Goal: Task Accomplishment & Management: Manage account settings

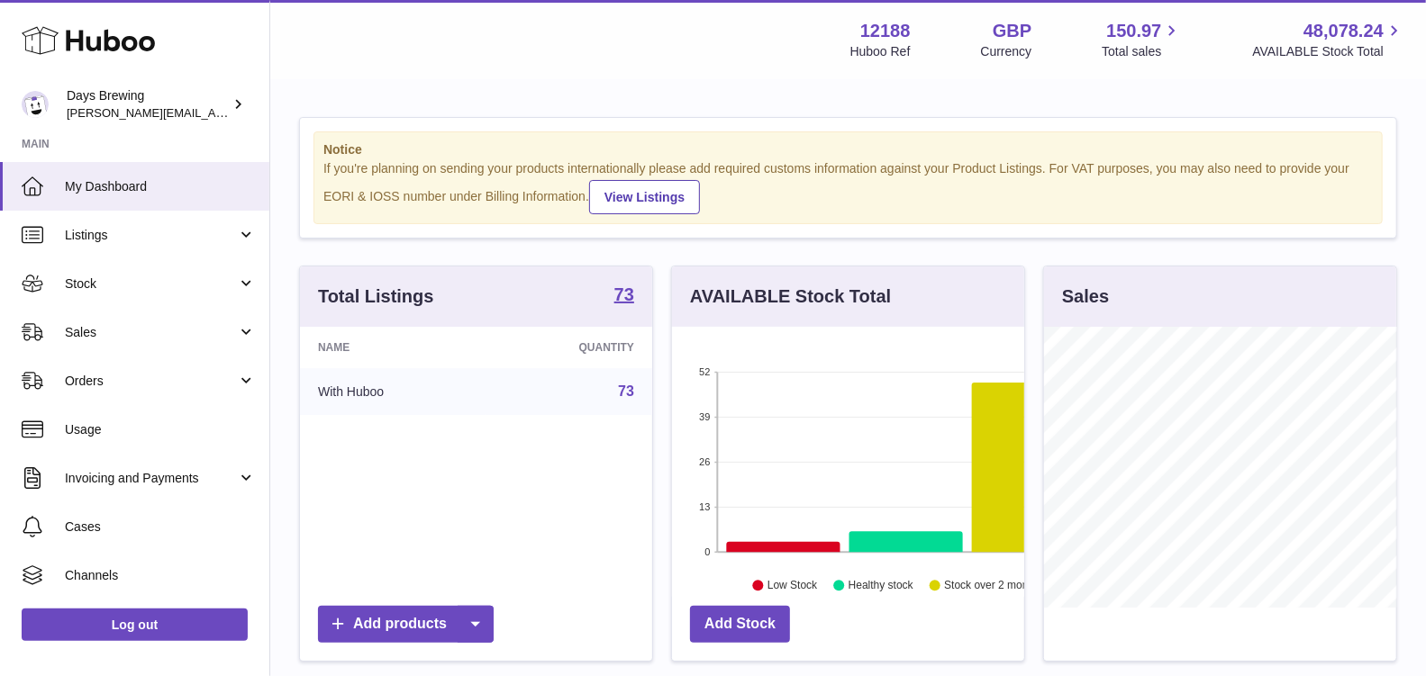
scroll to position [280, 352]
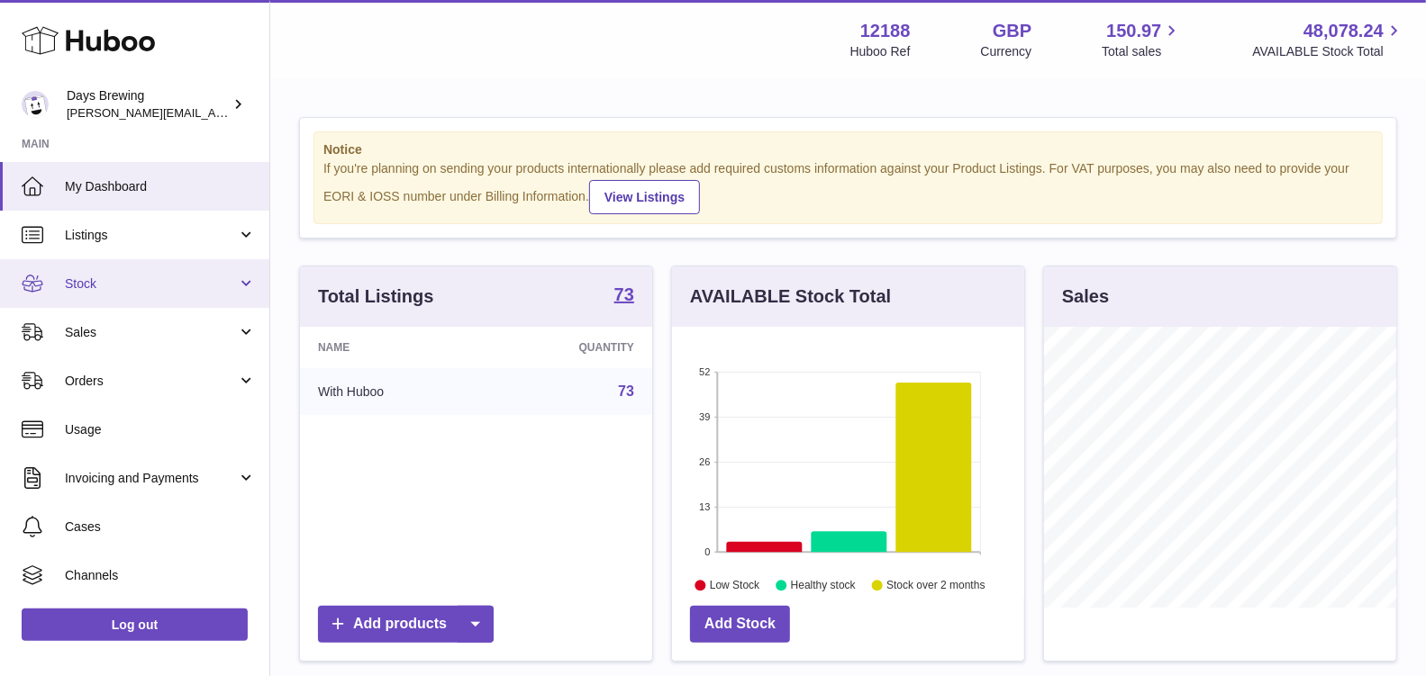
click at [143, 292] on link "Stock" at bounding box center [134, 283] width 269 height 49
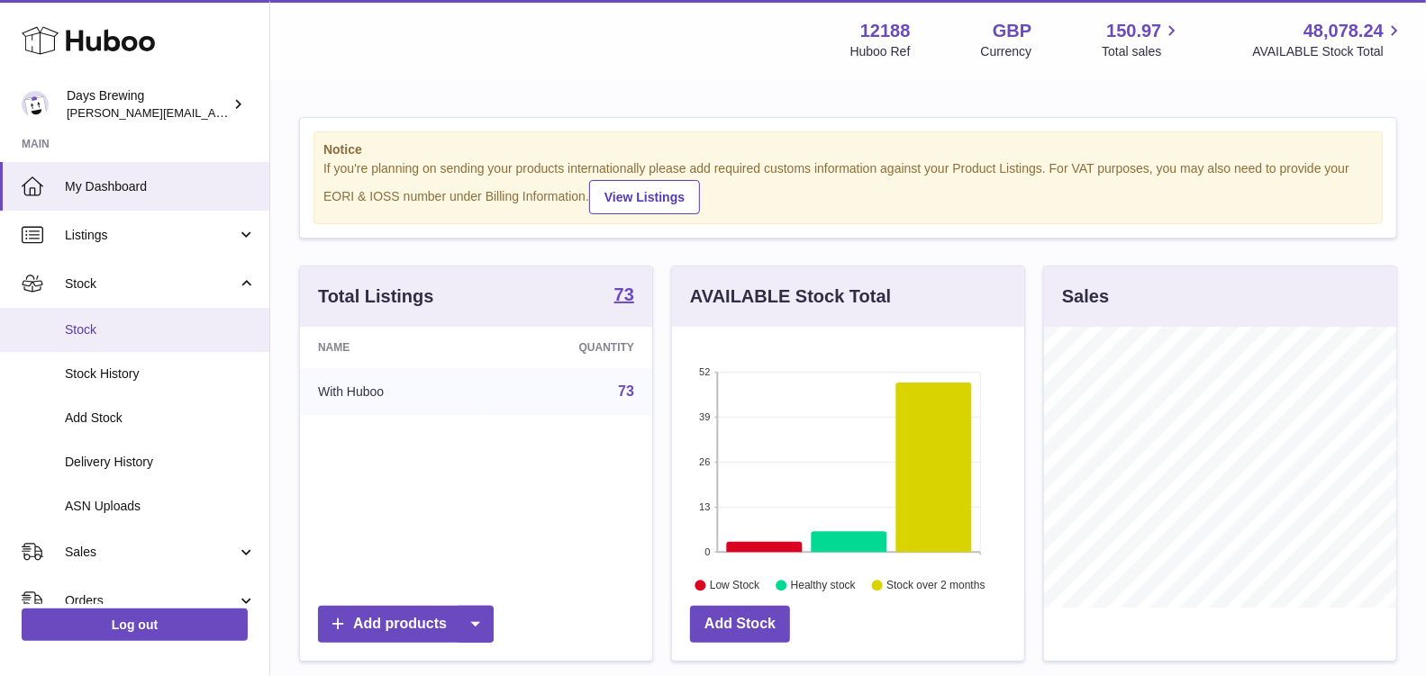
click at [135, 328] on span "Stock" at bounding box center [160, 330] width 191 height 17
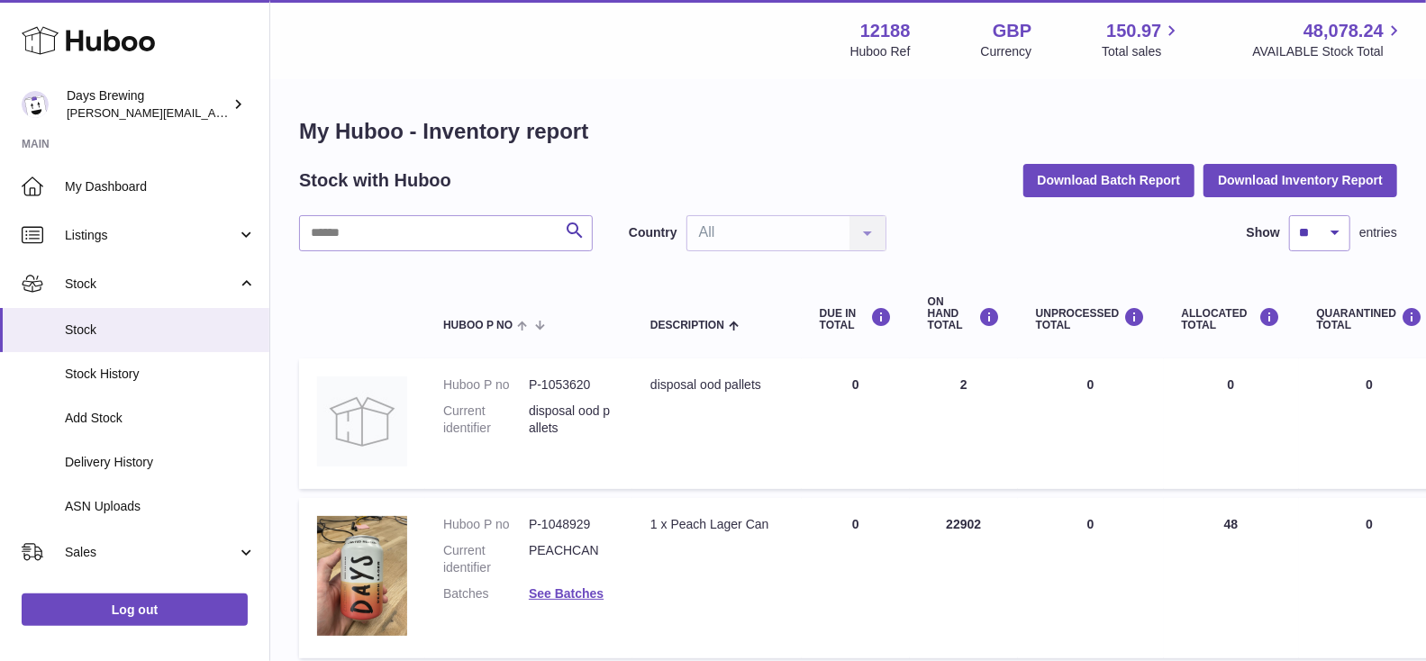
scroll to position [2, 0]
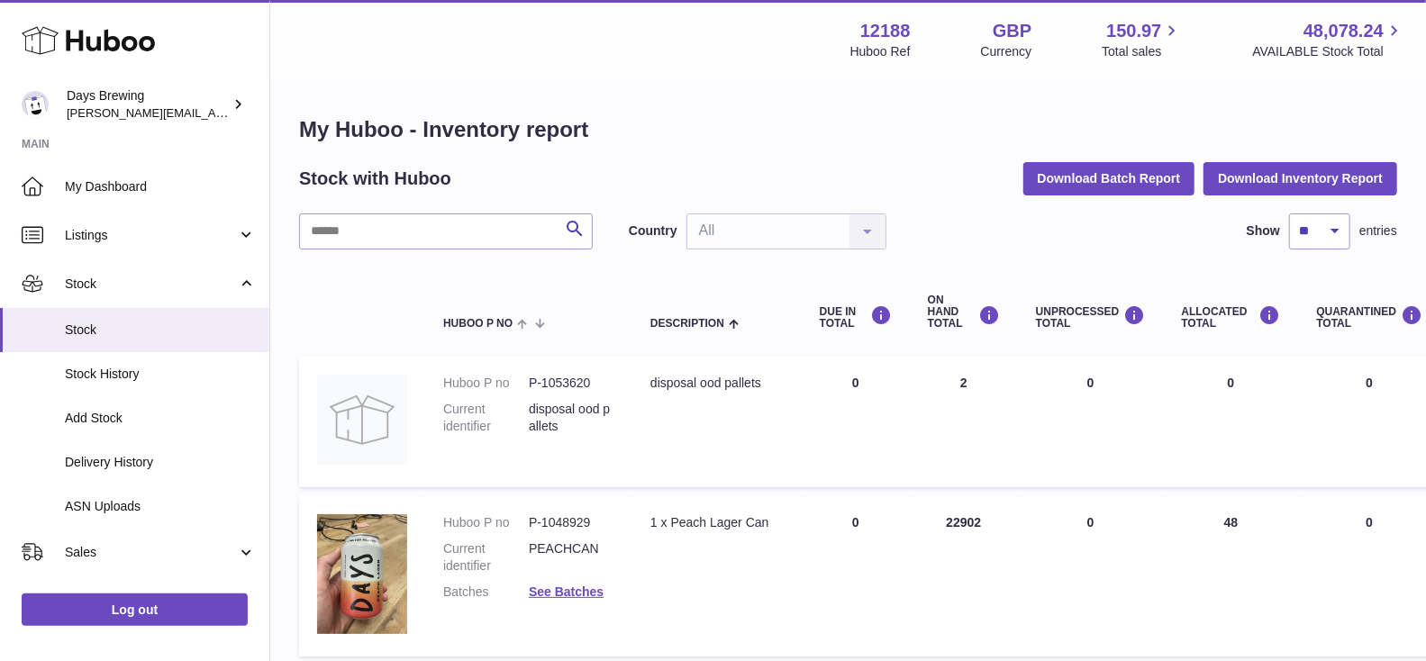
click at [150, 330] on span "Stock" at bounding box center [160, 330] width 191 height 17
click at [389, 228] on input "text" at bounding box center [446, 231] width 294 height 36
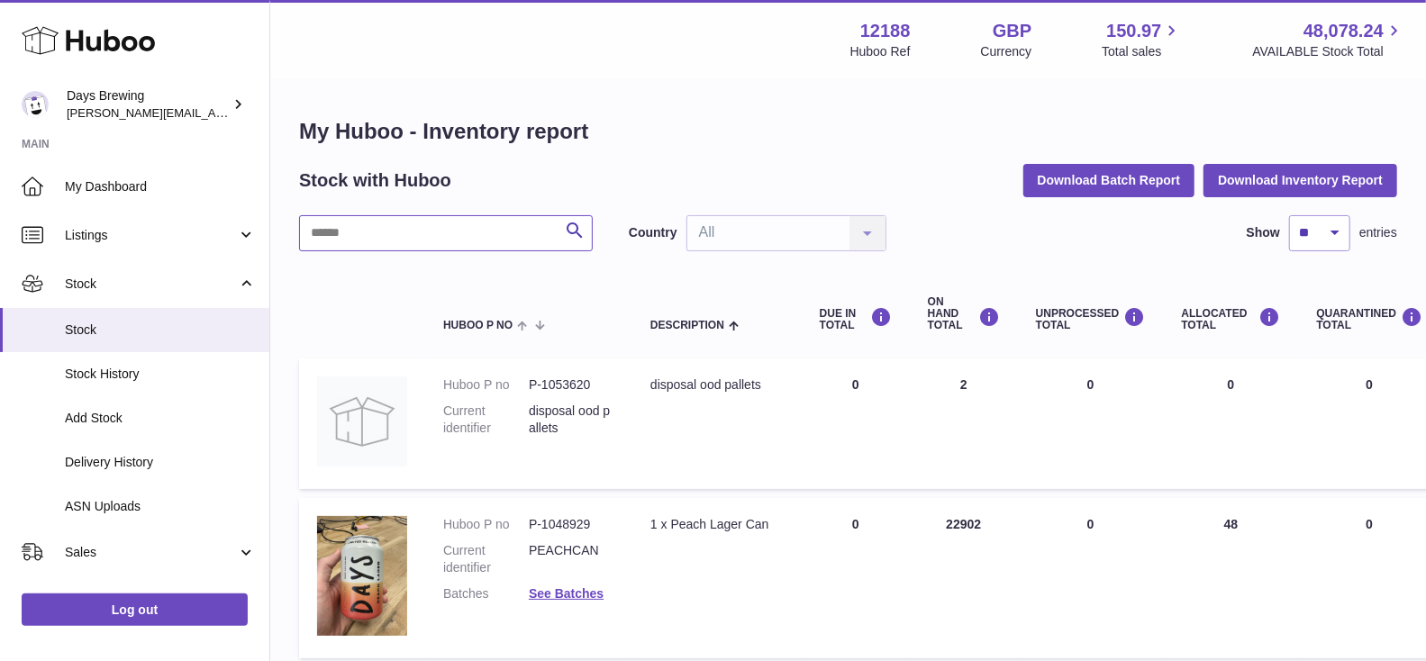
click at [416, 228] on input "text" at bounding box center [446, 233] width 294 height 36
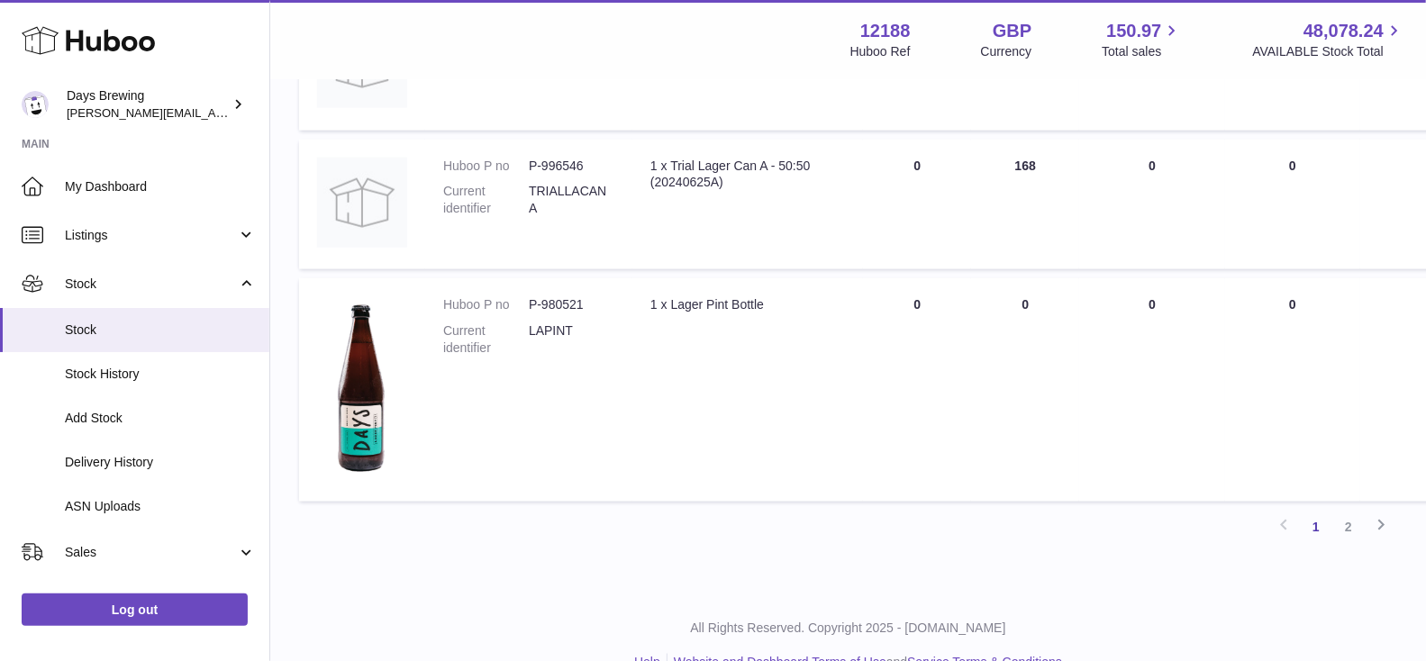
scroll to position [1403, 0]
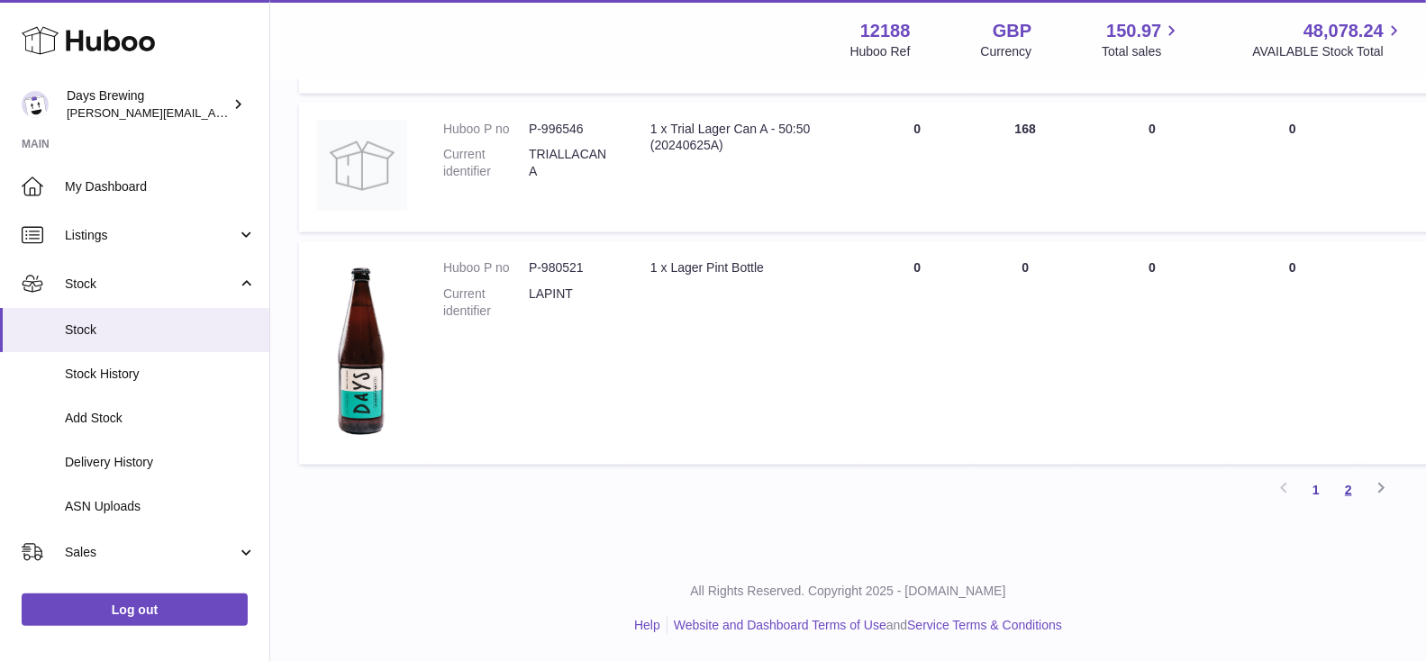
click at [1351, 487] on link "2" at bounding box center [1348, 490] width 32 height 32
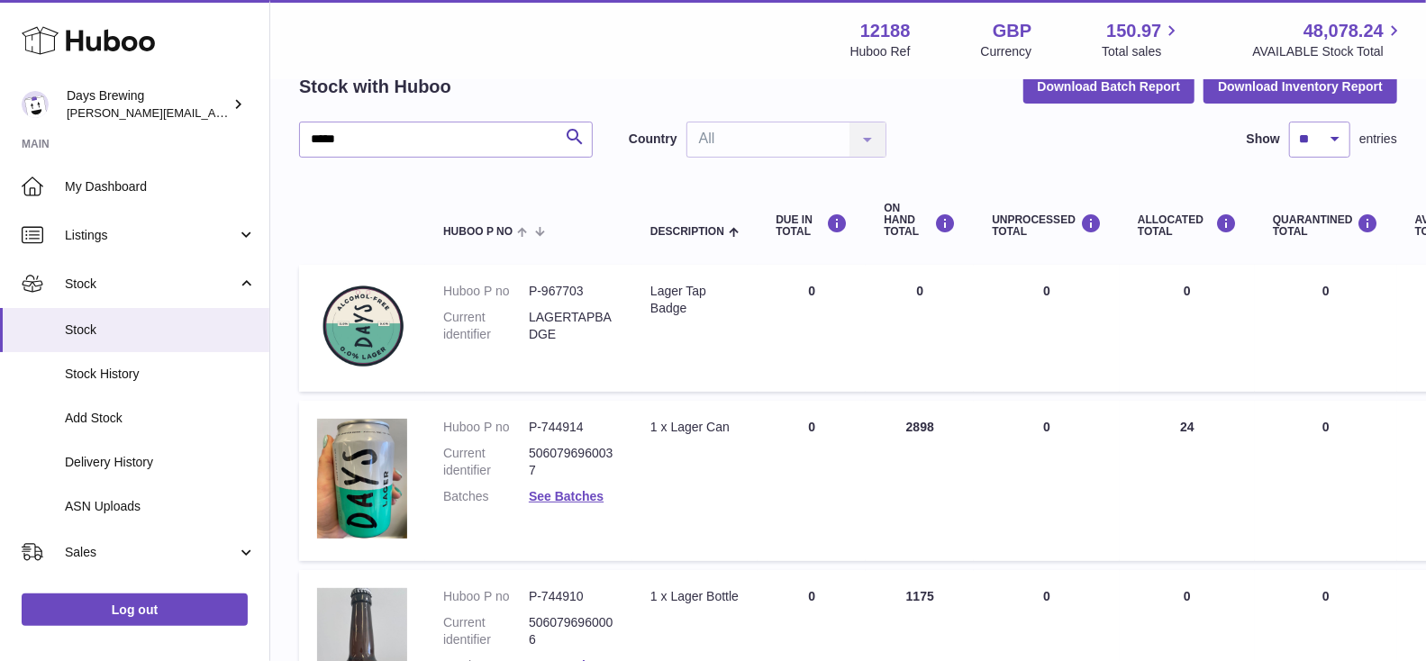
scroll to position [95, 0]
click at [1171, 377] on td "ALLOCATED Total 0" at bounding box center [1187, 326] width 135 height 127
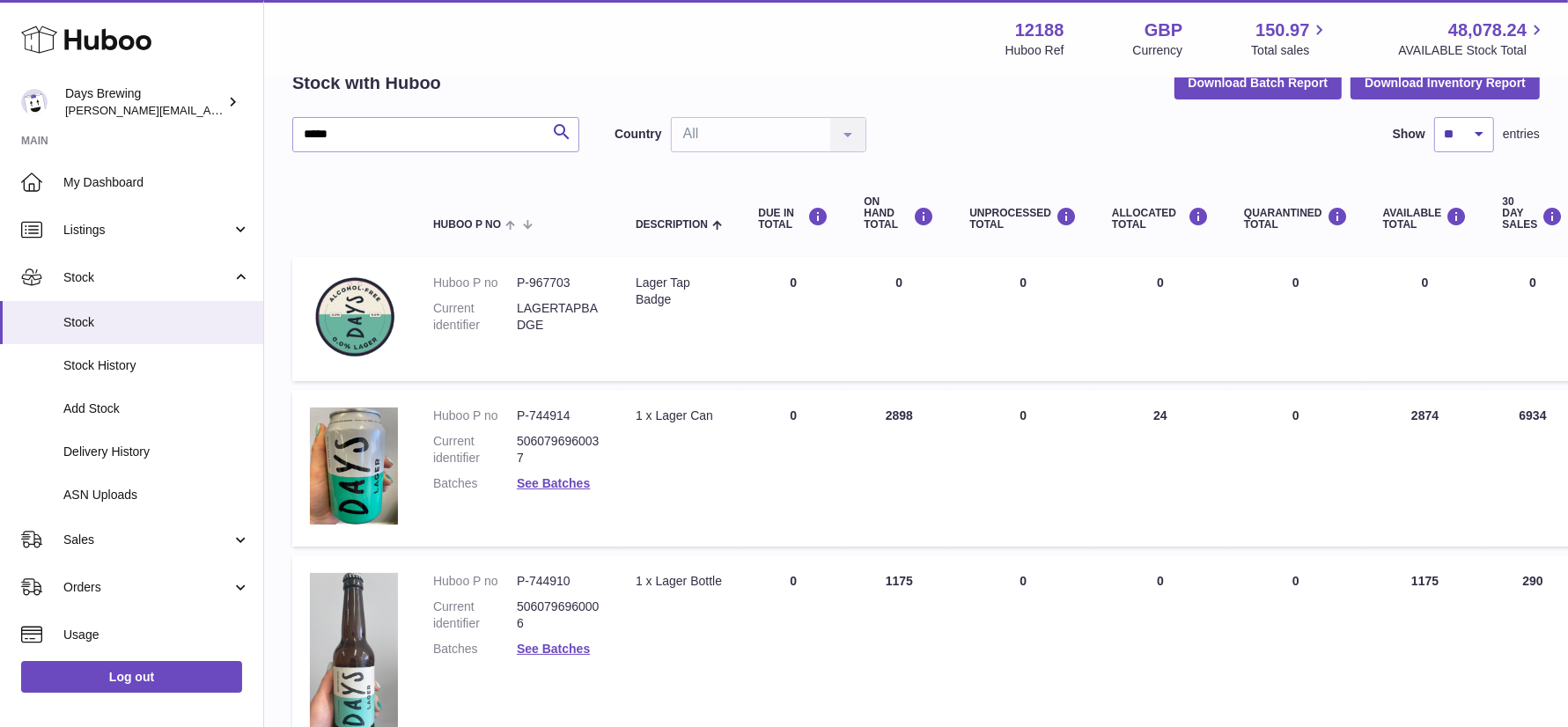
scroll to position [500, 0]
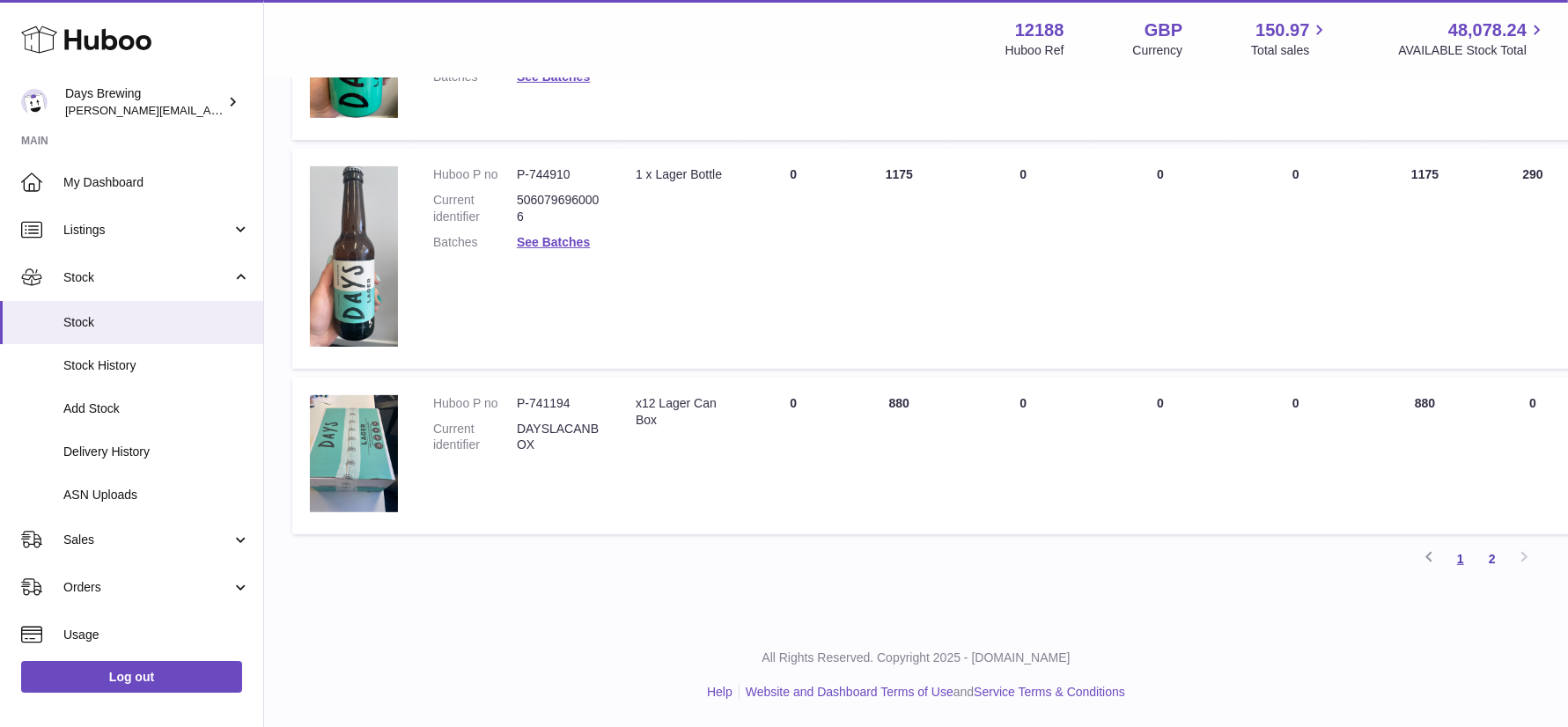
click at [1408, 562] on link "1" at bounding box center [1460, 559] width 31 height 31
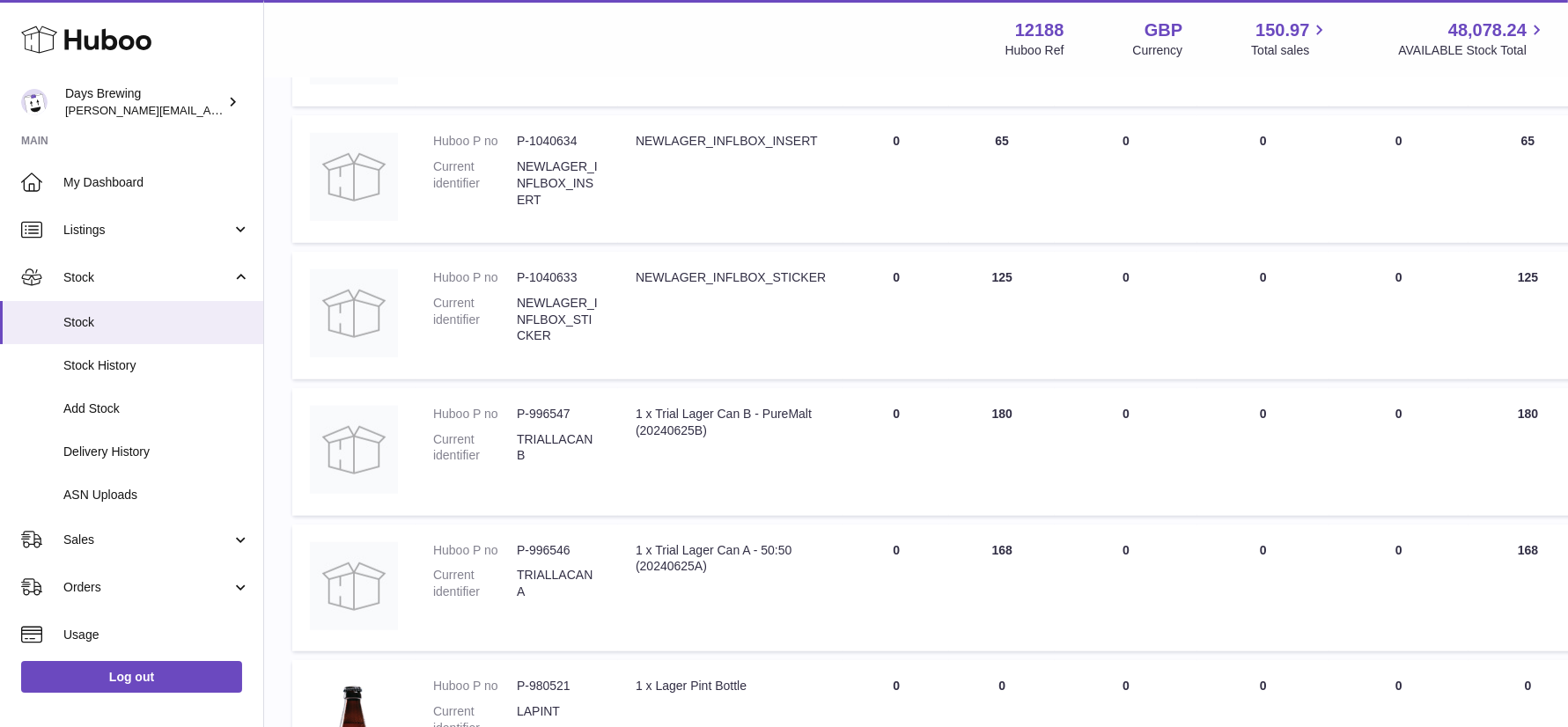
scroll to position [1291, 0]
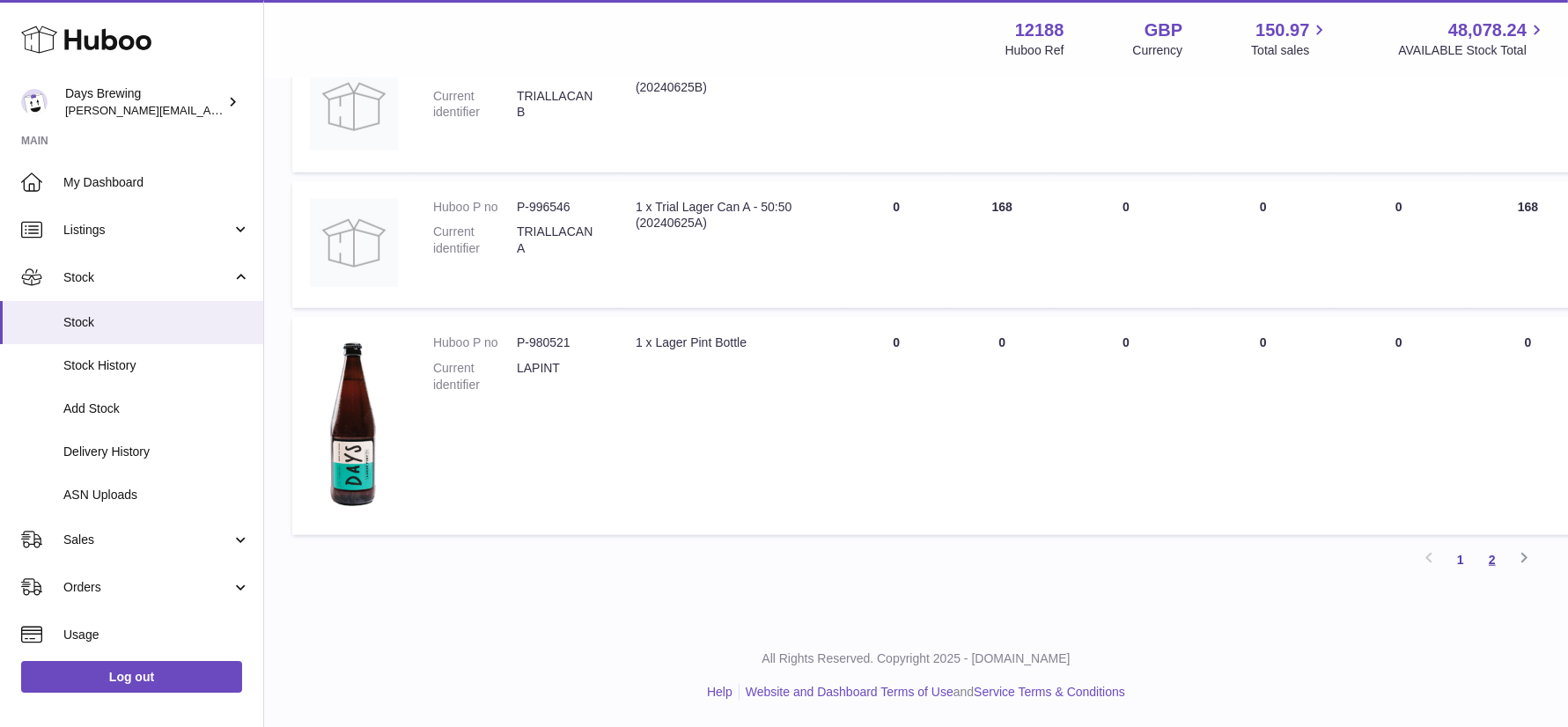
click at [1408, 559] on link "2" at bounding box center [1492, 560] width 31 height 31
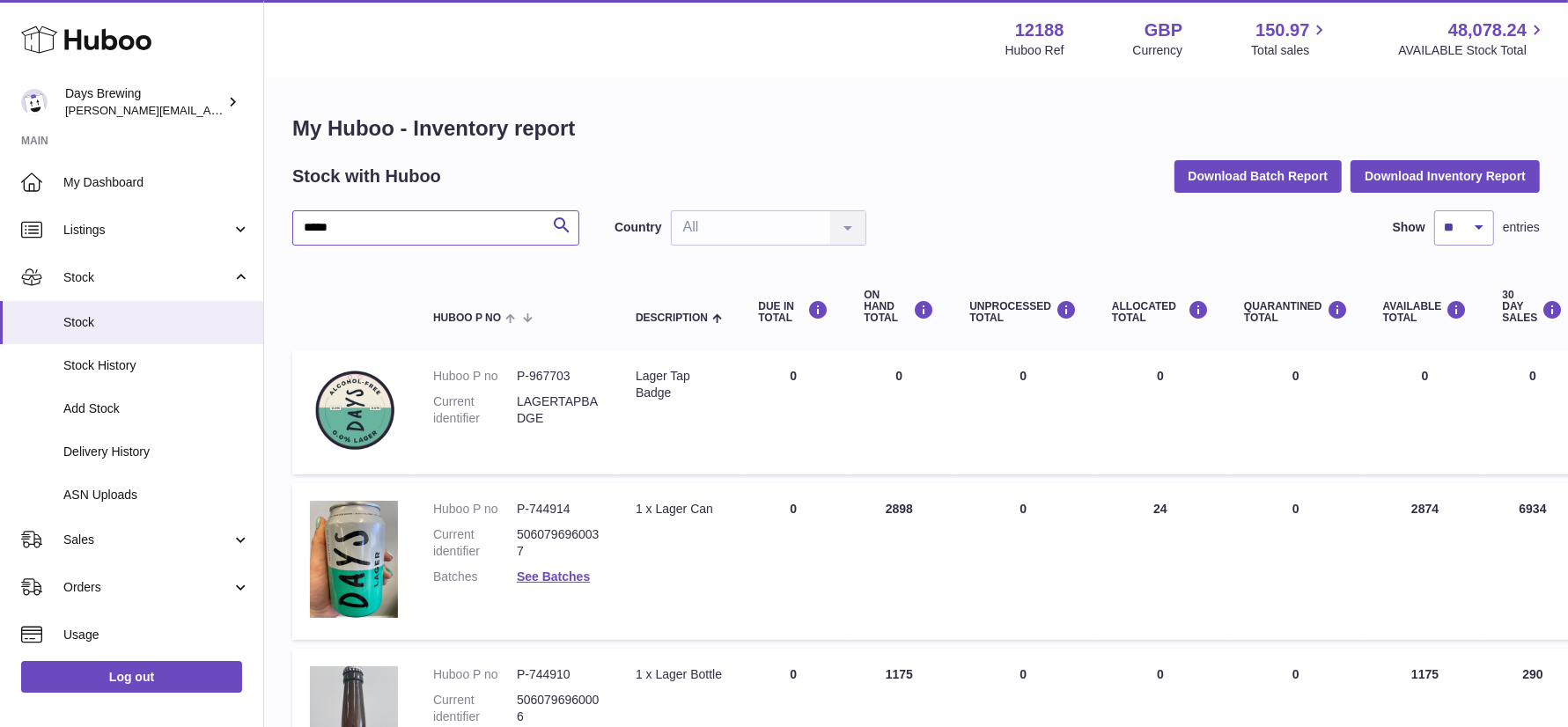
drag, startPoint x: 407, startPoint y: 227, endPoint x: 294, endPoint y: 228, distance: 113.0
click at [294, 228] on input "*****" at bounding box center [436, 228] width 287 height 35
type input "****"
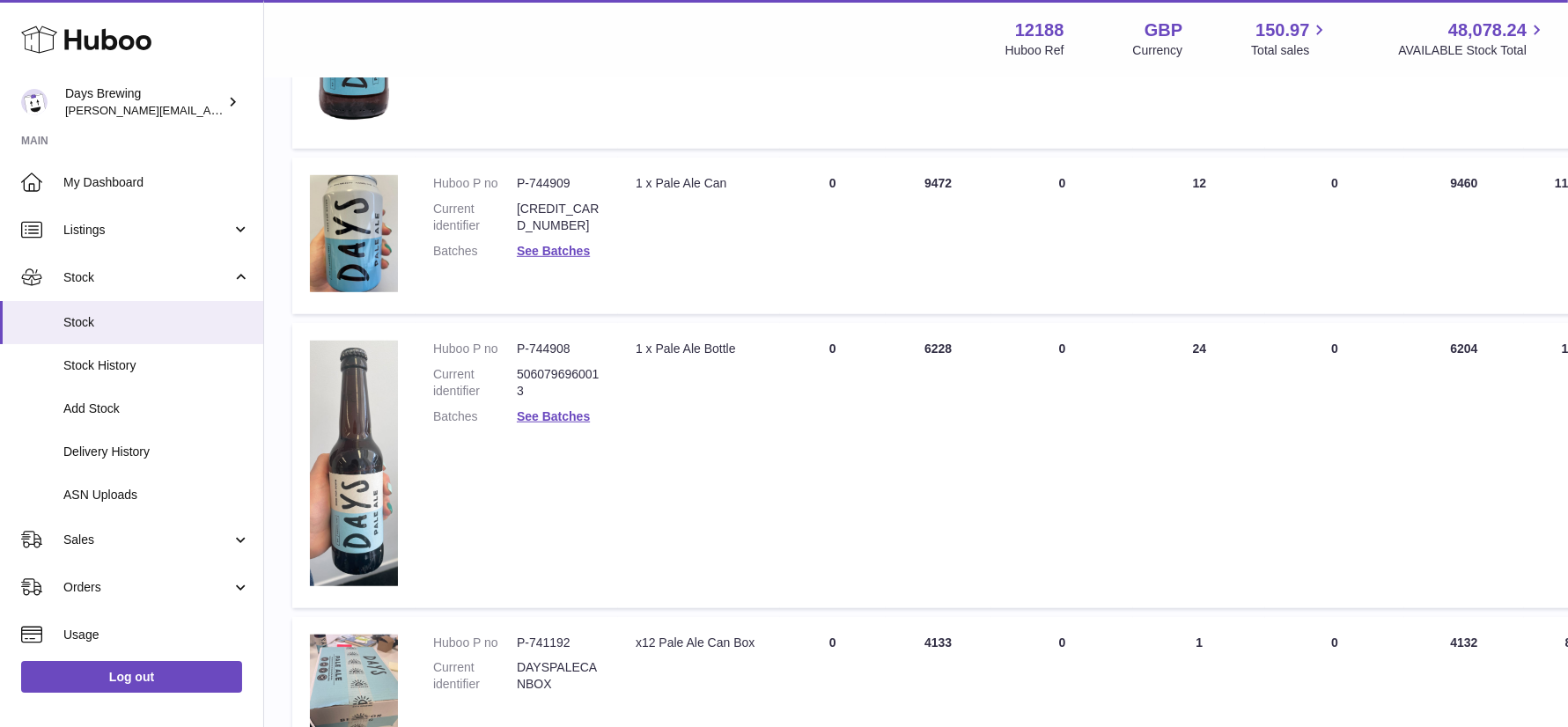
scroll to position [1079, 0]
